Goal: Navigation & Orientation: Find specific page/section

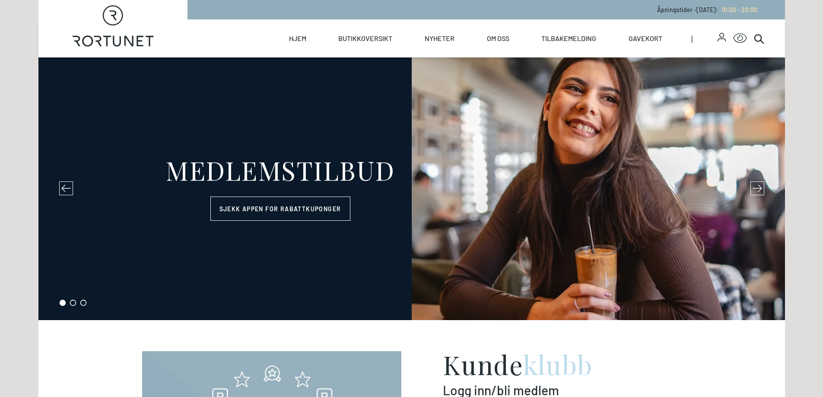
select select "NO"
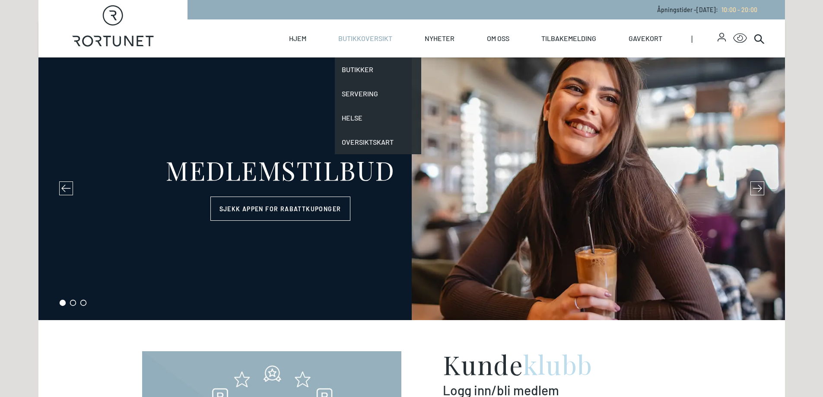
click at [347, 44] on link "Butikkoversikt" at bounding box center [365, 38] width 54 height 38
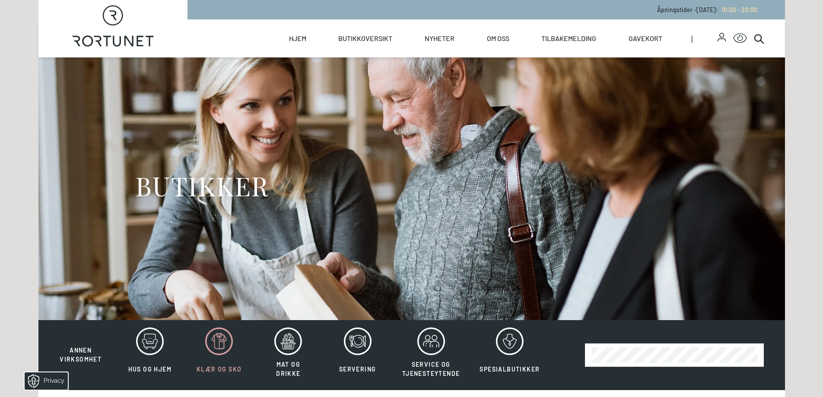
click at [216, 337] on icon at bounding box center [219, 342] width 28 height 28
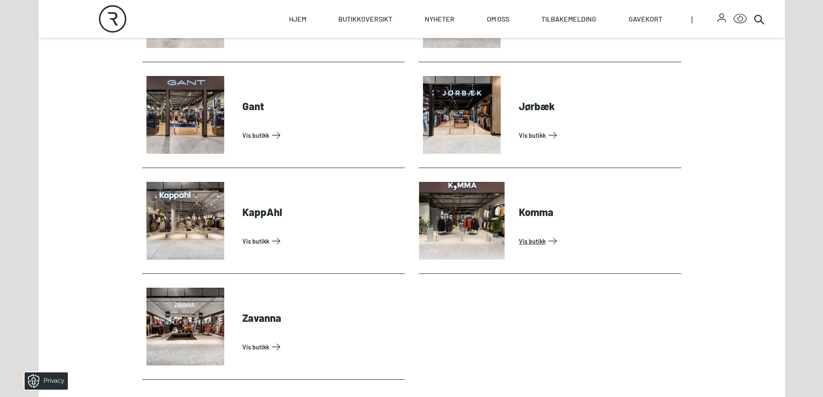
scroll to position [648, 0]
